Goal: Task Accomplishment & Management: Use online tool/utility

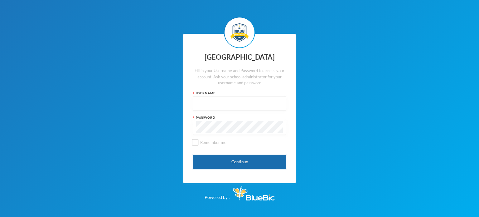
type input "kcsf0032"
click at [229, 163] on button "Continue" at bounding box center [239, 162] width 93 height 14
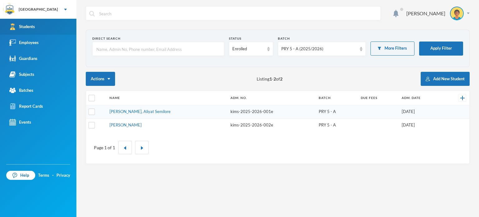
click at [35, 28] on div "Students" at bounding box center [22, 26] width 26 height 7
click at [181, 30] on section "Direct Search Status Enrolled Batch PRY 5 - A (2025/2026) More Filters Apply Fi…" at bounding box center [277, 48] width 383 height 37
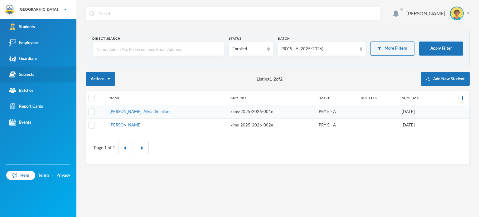
click at [18, 74] on div "Subjects" at bounding box center [21, 74] width 25 height 7
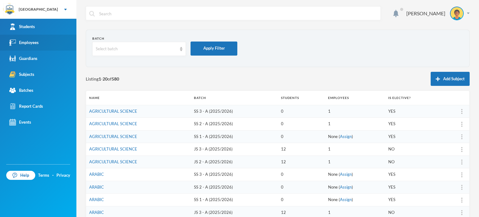
click at [52, 41] on link "Employees" at bounding box center [38, 43] width 76 height 16
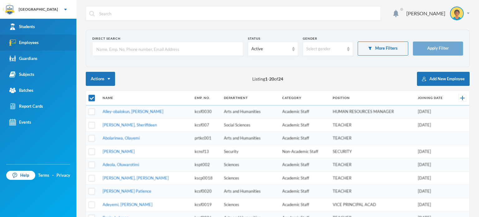
checkbox input "false"
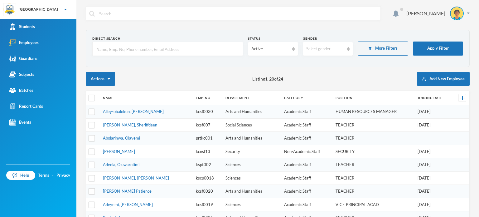
click at [172, 78] on div "Actions Listing 1 - 20 of 24 Add New Employee" at bounding box center [277, 79] width 383 height 14
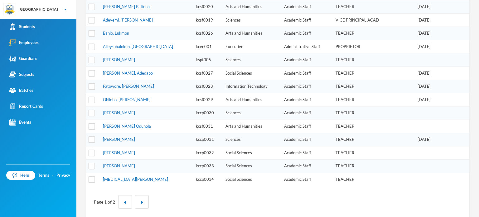
scroll to position [187, 0]
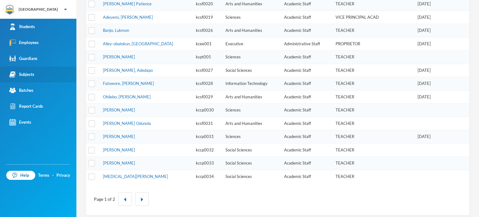
click at [36, 81] on link "Subjects" at bounding box center [38, 74] width 76 height 16
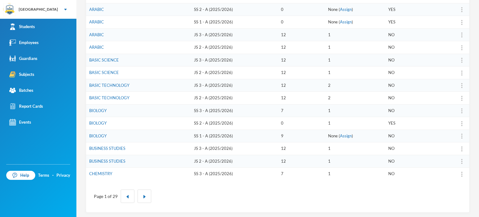
click at [136, 107] on td "BIOLOGY" at bounding box center [138, 110] width 105 height 13
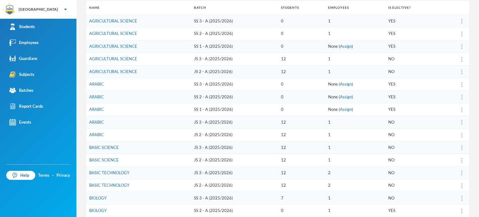
scroll to position [65, 0]
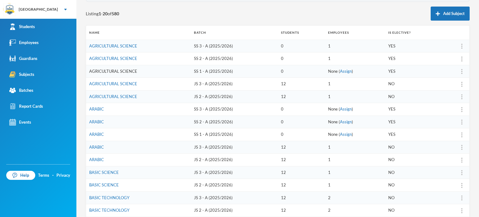
click at [119, 71] on link "AGRICULTURAL SCIENCE" at bounding box center [113, 71] width 48 height 5
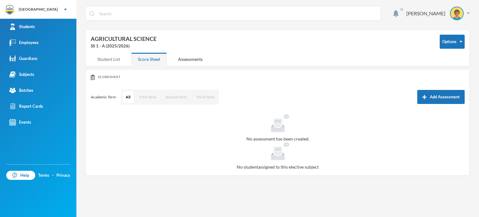
click at [115, 56] on div "Student List" at bounding box center [109, 58] width 36 height 13
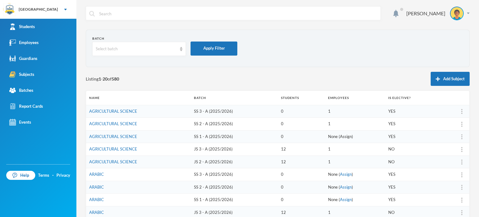
click at [340, 135] on link "Assign" at bounding box center [346, 136] width 12 height 5
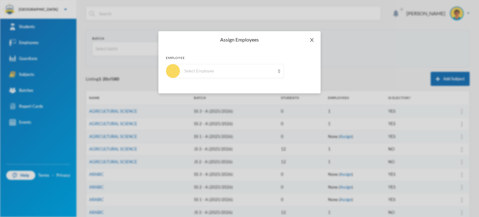
click at [312, 37] on icon "icon: close" at bounding box center [311, 39] width 5 height 5
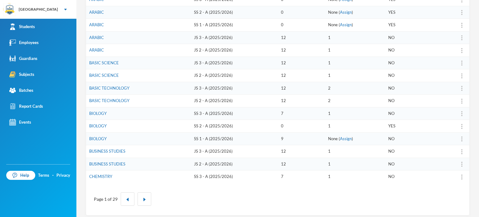
scroll to position [177, 0]
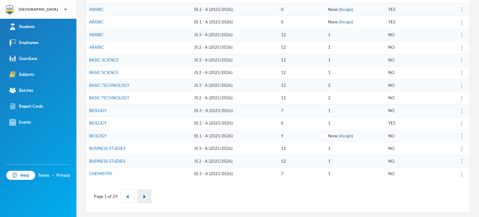
click at [143, 194] on img "button" at bounding box center [144, 196] width 4 height 4
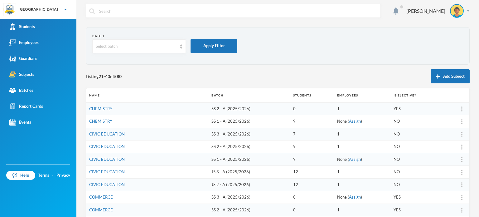
scroll to position [0, 0]
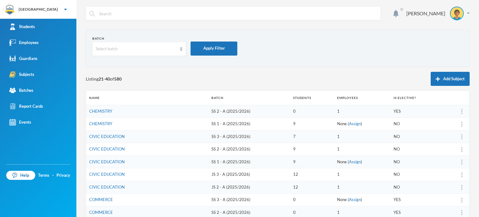
click at [143, 193] on td "COMMERCE" at bounding box center [147, 199] width 122 height 13
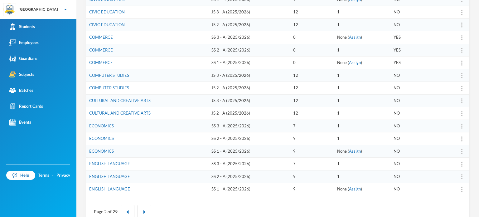
scroll to position [174, 0]
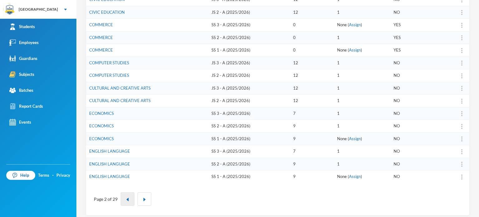
click at [126, 198] on img "button" at bounding box center [128, 199] width 4 height 4
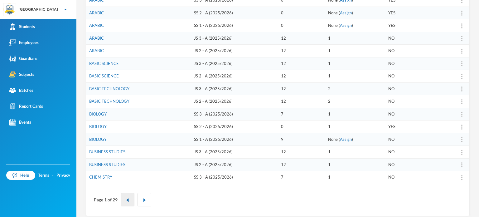
scroll to position [177, 0]
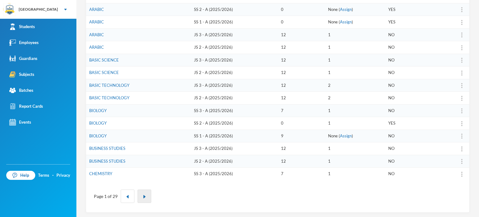
click at [139, 193] on button "button" at bounding box center [144, 195] width 14 height 13
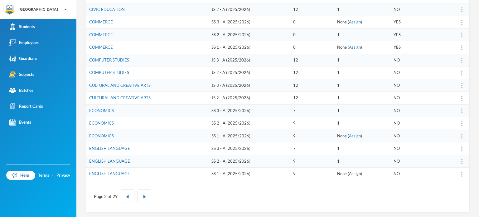
click at [349, 171] on link "Assign" at bounding box center [355, 173] width 12 height 5
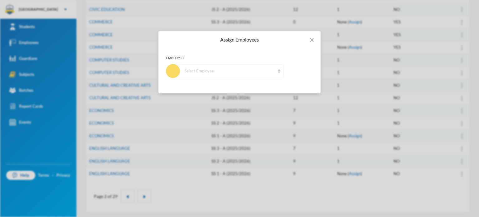
click at [278, 69] on img at bounding box center [279, 71] width 2 height 4
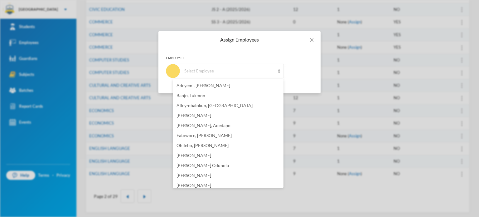
scroll to position [91, 0]
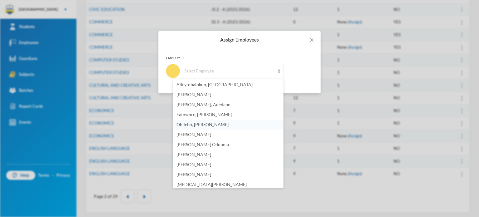
click at [227, 124] on span "Ohilebo, [PERSON_NAME]" at bounding box center [202, 123] width 52 height 5
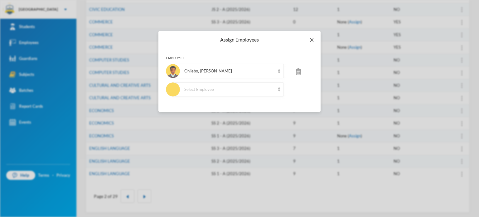
click at [312, 41] on icon "icon: close" at bounding box center [311, 40] width 3 height 4
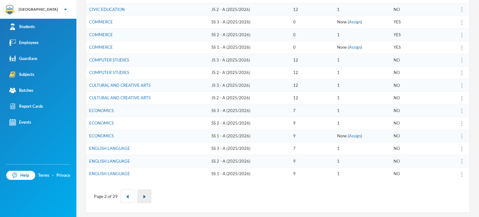
click at [143, 190] on button "button" at bounding box center [144, 195] width 14 height 13
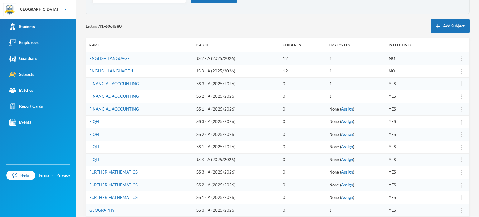
scroll to position [65, 0]
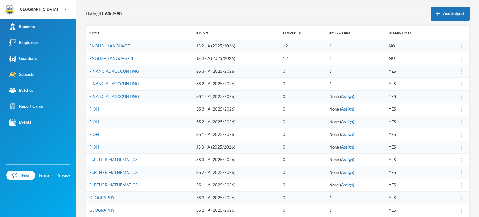
click at [326, 82] on td "1" at bounding box center [356, 84] width 60 height 13
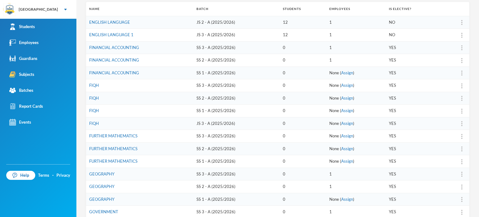
scroll to position [90, 0]
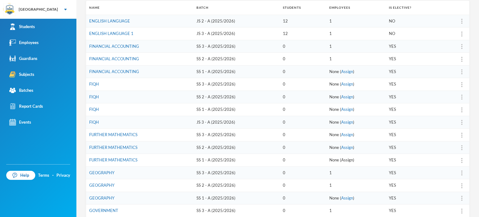
click at [346, 159] on link "Assign" at bounding box center [347, 159] width 12 height 5
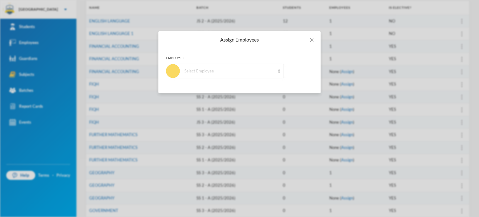
click at [275, 72] on div "Select Employee" at bounding box center [228, 71] width 111 height 14
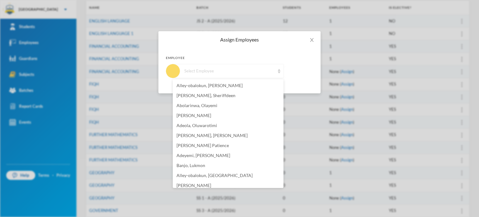
click at [275, 72] on div "Select Employee" at bounding box center [228, 71] width 111 height 14
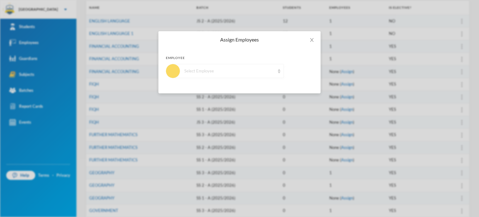
click at [268, 67] on div "Select Employee" at bounding box center [228, 71] width 111 height 14
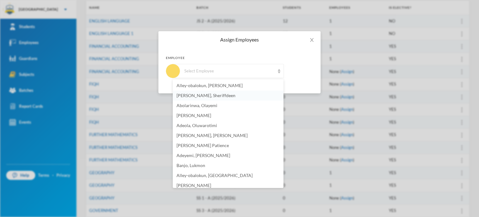
click at [222, 96] on span "[PERSON_NAME], Sheriffdeen" at bounding box center [205, 95] width 59 height 5
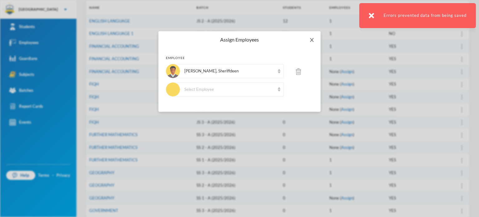
click at [311, 41] on icon "icon: close" at bounding box center [311, 39] width 5 height 5
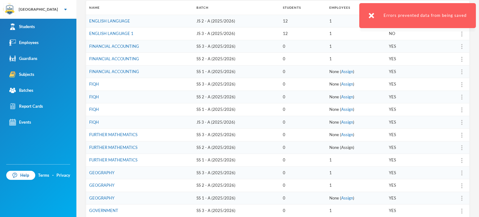
click at [341, 145] on link "Assign" at bounding box center [347, 147] width 12 height 5
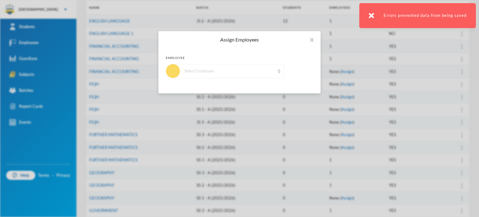
click at [252, 73] on div "Select Employee" at bounding box center [229, 71] width 90 height 6
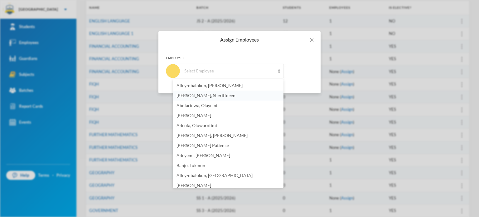
click at [228, 96] on li "[PERSON_NAME], Sheriffdeen" at bounding box center [228, 95] width 111 height 10
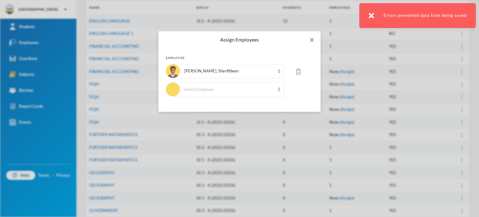
click at [312, 37] on span "Close" at bounding box center [311, 39] width 17 height 17
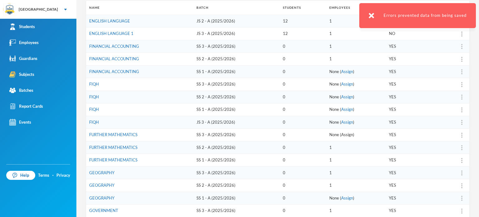
click at [341, 134] on link "Assign" at bounding box center [347, 134] width 12 height 5
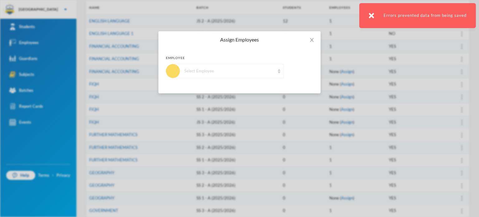
click at [253, 70] on div "Select Employee" at bounding box center [229, 71] width 90 height 6
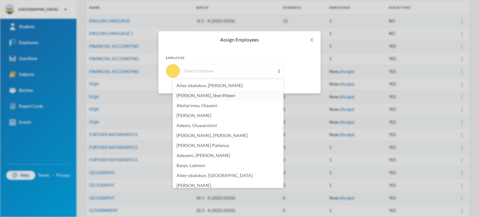
click at [218, 94] on span "[PERSON_NAME], Sheriffdeen" at bounding box center [205, 95] width 59 height 5
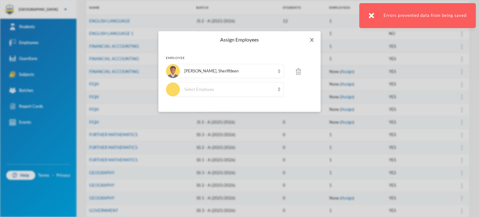
click at [312, 40] on icon "icon: close" at bounding box center [311, 40] width 3 height 4
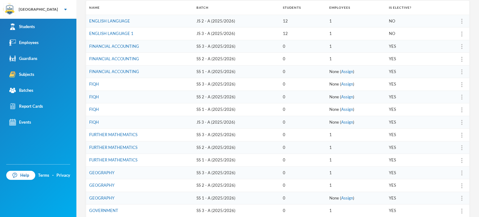
click at [340, 154] on td "1" at bounding box center [356, 160] width 60 height 13
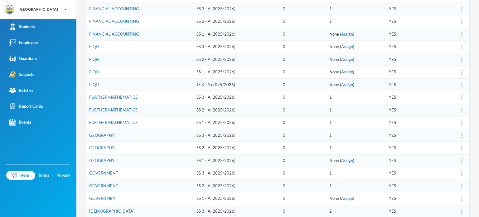
scroll to position [140, 0]
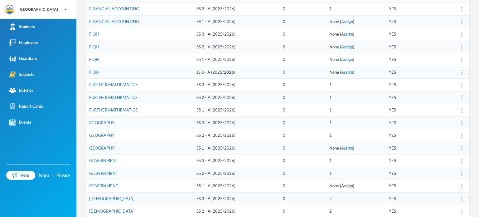
click at [343, 183] on link "Assign" at bounding box center [347, 185] width 12 height 5
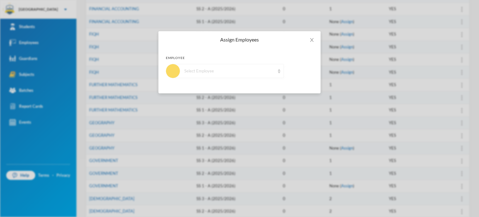
click at [280, 68] on div "Select Employee" at bounding box center [228, 71] width 111 height 14
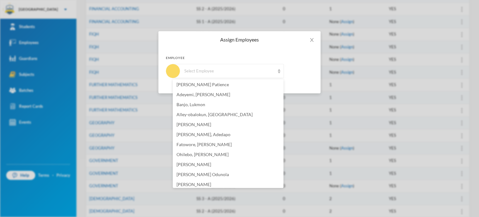
scroll to position [61, 0]
click at [209, 131] on li "[PERSON_NAME], Adedapo" at bounding box center [228, 134] width 111 height 10
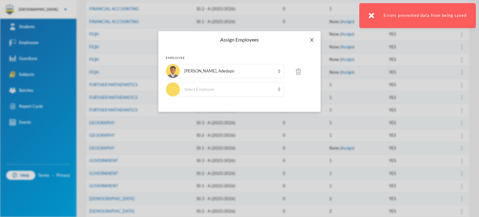
click at [311, 40] on icon "icon: close" at bounding box center [311, 39] width 5 height 5
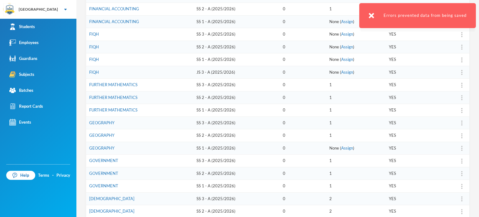
click at [298, 116] on td "0" at bounding box center [302, 122] width 46 height 13
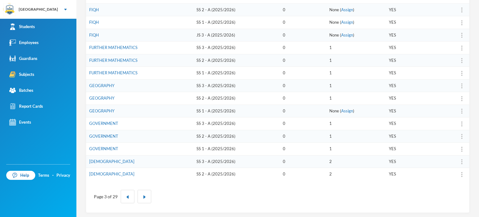
scroll to position [177, 0]
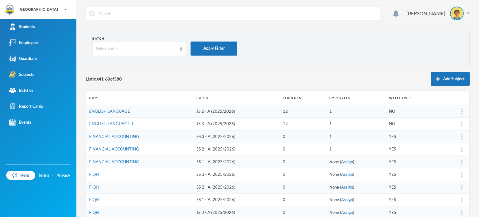
click at [156, 78] on div "Listing 41 - 60 of 580 Add Subject" at bounding box center [277, 79] width 383 height 14
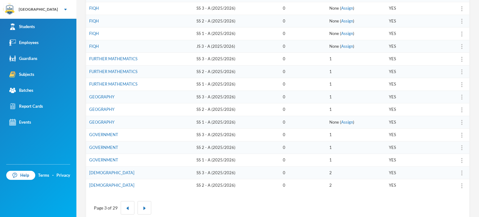
scroll to position [165, 0]
click at [148, 204] on button "button" at bounding box center [144, 208] width 14 height 13
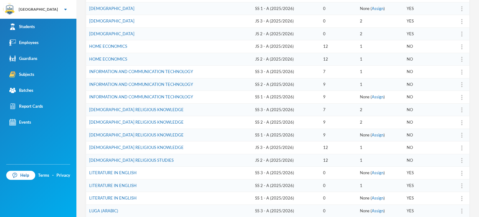
scroll to position [115, 0]
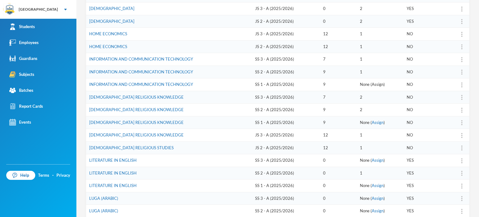
click at [372, 84] on link "Assign" at bounding box center [377, 84] width 12 height 5
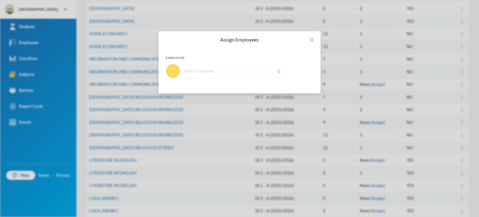
click at [199, 73] on div "Select Employee" at bounding box center [229, 71] width 90 height 6
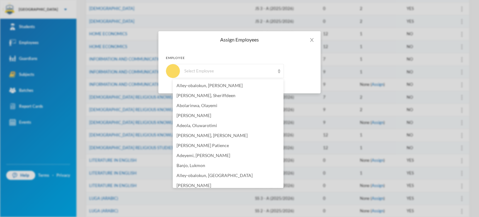
scroll to position [94, 0]
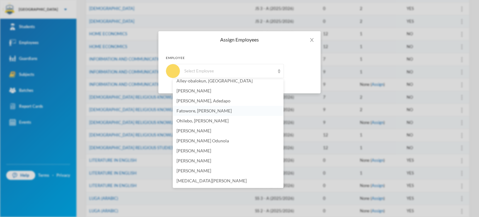
click at [204, 112] on span "Fatowore, [PERSON_NAME]" at bounding box center [203, 110] width 55 height 5
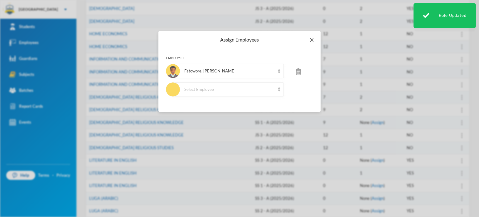
click at [310, 43] on span "Close" at bounding box center [311, 39] width 17 height 17
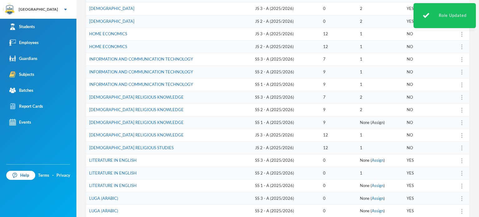
click at [376, 121] on link "Assign" at bounding box center [377, 122] width 12 height 5
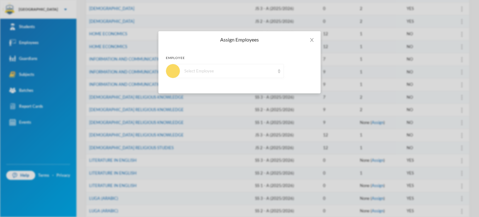
click at [223, 72] on div "Select Employee" at bounding box center [229, 71] width 90 height 6
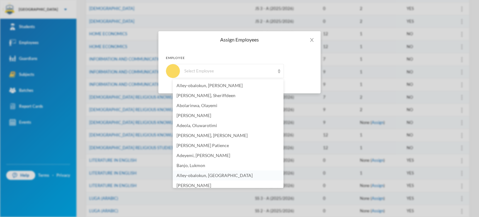
scroll to position [2, 0]
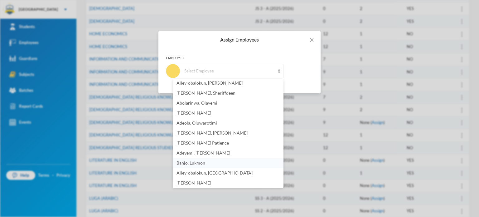
click at [207, 164] on li "Banjo, Lukmon" at bounding box center [228, 163] width 111 height 10
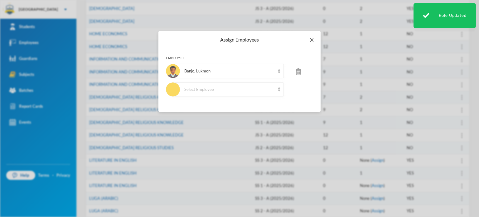
click at [308, 40] on span "Close" at bounding box center [311, 39] width 17 height 17
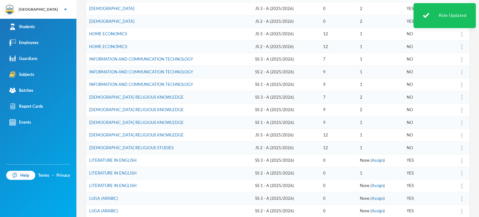
click at [325, 137] on td "12" at bounding box center [338, 135] width 36 height 13
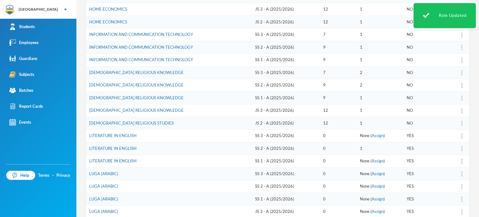
scroll to position [140, 0]
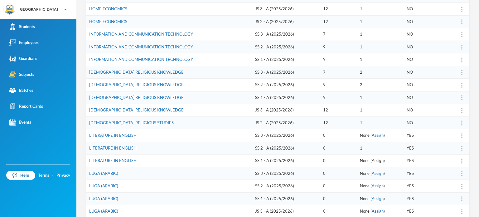
click at [374, 158] on link "Assign" at bounding box center [377, 160] width 12 height 5
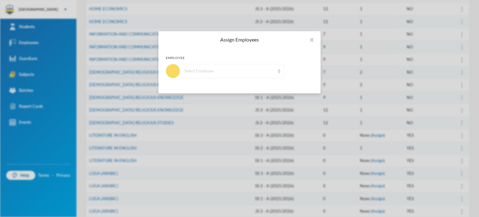
click at [230, 72] on div "Select Employee" at bounding box center [229, 71] width 90 height 6
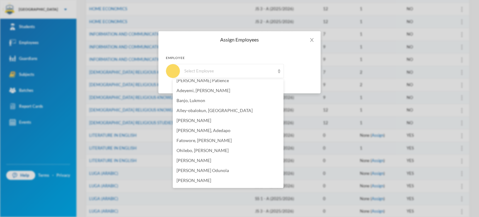
scroll to position [65, 0]
click at [197, 170] on span "[PERSON_NAME] Odunola" at bounding box center [202, 169] width 52 height 5
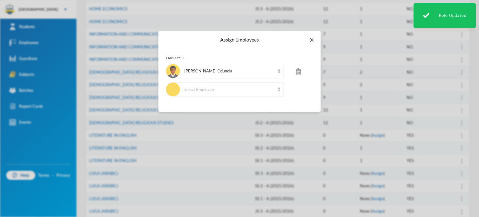
click at [312, 39] on icon "icon: close" at bounding box center [311, 40] width 3 height 4
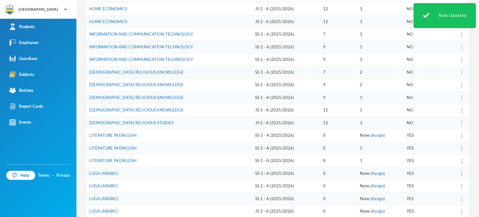
click at [320, 154] on td "0" at bounding box center [338, 160] width 36 height 13
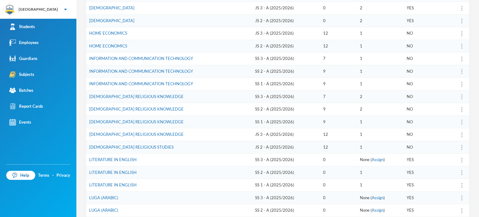
scroll to position [115, 0]
click at [461, 184] on img at bounding box center [461, 185] width 1 height 5
click at [441, 152] on div "Edit" at bounding box center [441, 155] width 34 height 12
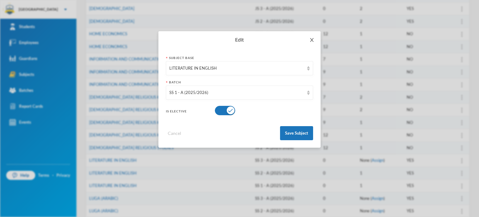
click at [312, 38] on icon "icon: close" at bounding box center [311, 39] width 5 height 5
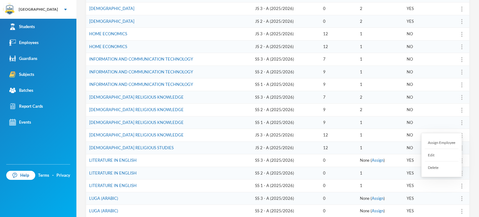
click at [461, 183] on img at bounding box center [461, 185] width 1 height 5
click at [124, 183] on link "LITERATURE IN ENGLISH" at bounding box center [112, 185] width 47 height 5
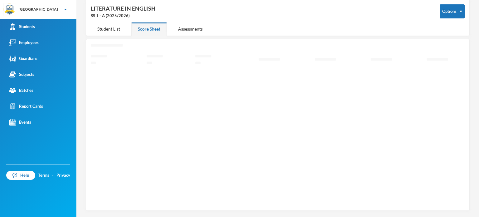
scroll to position [28, 0]
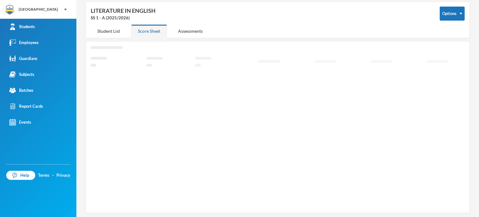
drag, startPoint x: 124, startPoint y: 182, endPoint x: 121, endPoint y: 94, distance: 88.5
click at [121, 94] on icon "Loading interface..." at bounding box center [278, 126] width 374 height 160
click at [110, 32] on div "Student List" at bounding box center [109, 30] width 36 height 13
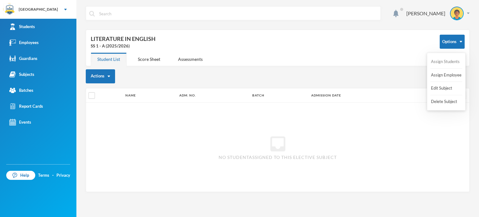
click at [444, 60] on button "Assign Students" at bounding box center [445, 61] width 30 height 11
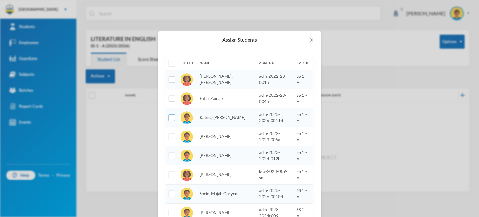
click at [169, 117] on input "checkbox" at bounding box center [172, 117] width 7 height 7
checkbox input "true"
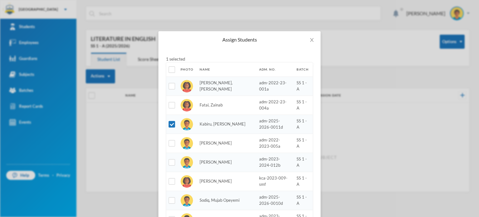
click at [280, 51] on div "1 selected Photo Name Adm. No. Batch Faheemah, Owolabi adm-2022-23-001a SS 1 - …" at bounding box center [239, 166] width 162 height 237
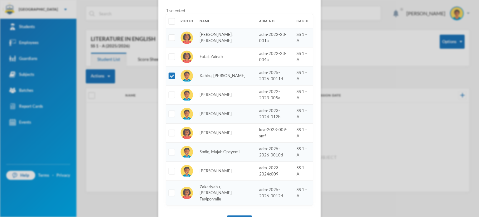
scroll to position [69, 0]
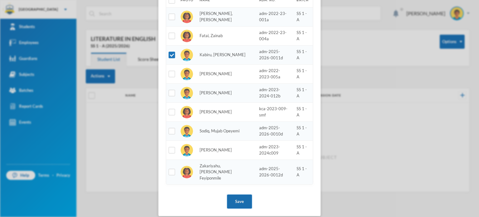
click at [234, 195] on button "Save" at bounding box center [239, 201] width 25 height 14
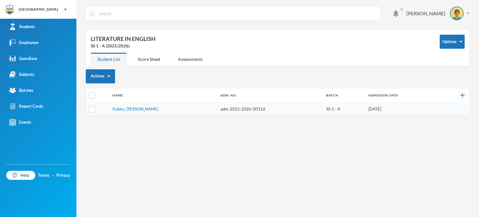
scroll to position [38, 0]
